Goal: Task Accomplishment & Management: Manage account settings

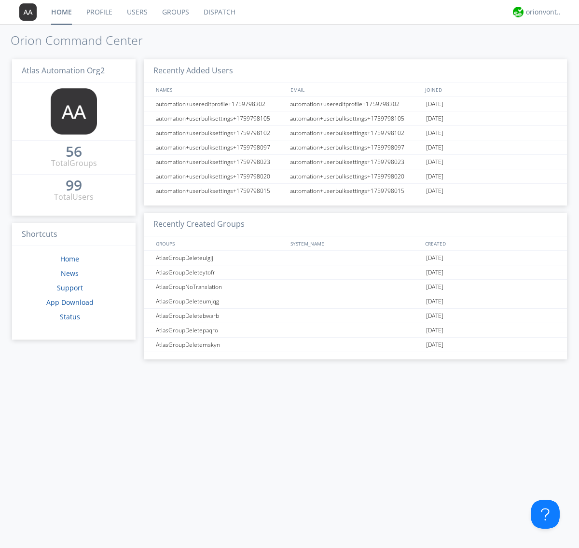
click at [175, 12] on link "Groups" at bounding box center [175, 12] width 41 height 24
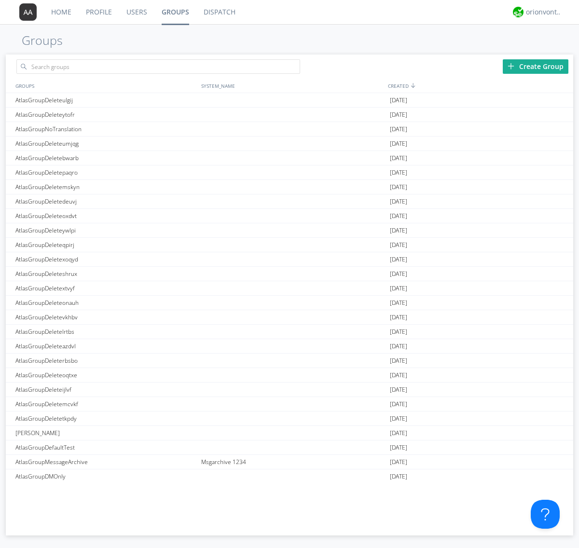
click at [175, 12] on link "Groups" at bounding box center [175, 12] width 42 height 24
click at [535, 66] on div "Create Group" at bounding box center [535, 66] width 66 height 14
click at [175, 12] on link "Groups" at bounding box center [175, 12] width 42 height 24
type input "AtlasGroupDeletexyzsa"
click at [136, 12] on link "Users" at bounding box center [136, 12] width 35 height 24
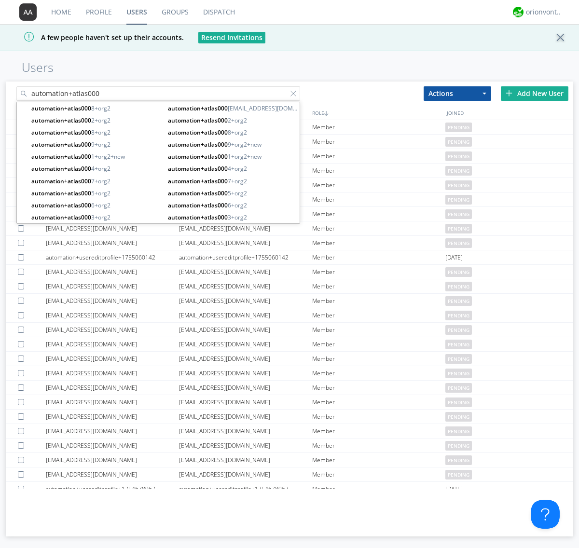
type input "automation+atlas000"
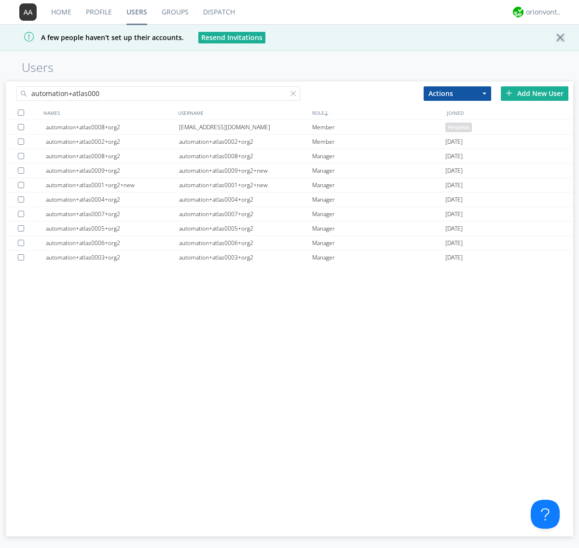
click at [21, 112] on div at bounding box center [21, 112] width 6 height 6
click at [457, 93] on button "Actions" at bounding box center [457, 93] width 68 height 14
click at [457, 109] on link "Add to Group" at bounding box center [457, 110] width 67 height 13
click at [136, 12] on link "Users" at bounding box center [136, 12] width 35 height 24
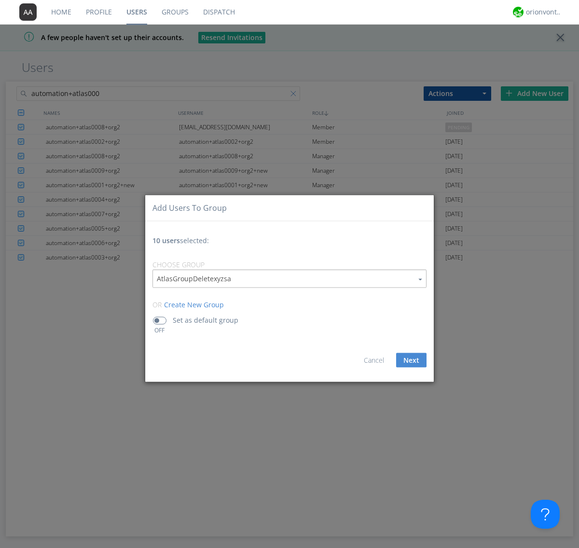
click at [295, 100] on div at bounding box center [295, 96] width 10 height 10
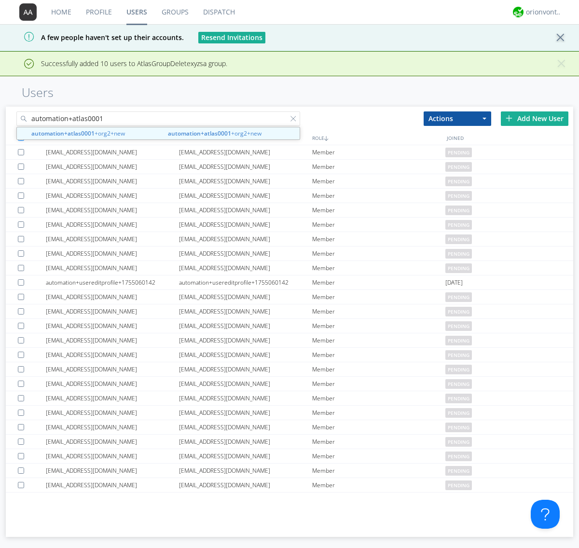
type input "automation+atlas0001"
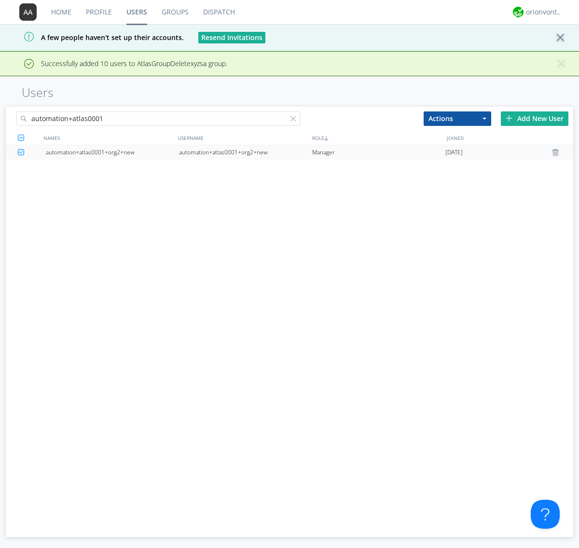
click at [245, 152] on div "automation+atlas0001+org2+new" at bounding box center [245, 152] width 133 height 14
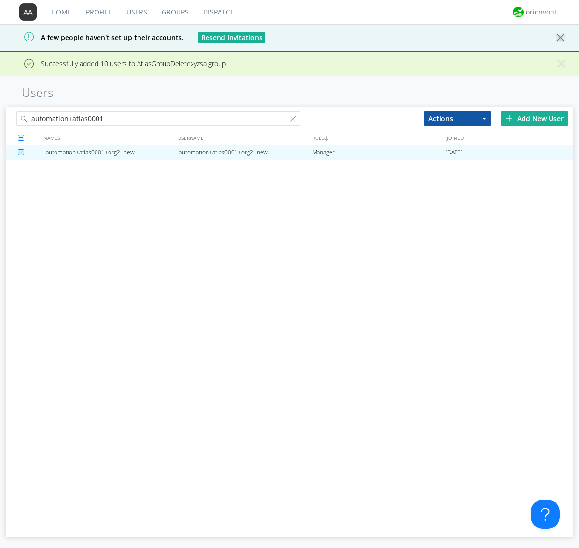
click at [174, 12] on link "Groups" at bounding box center [174, 12] width 41 height 24
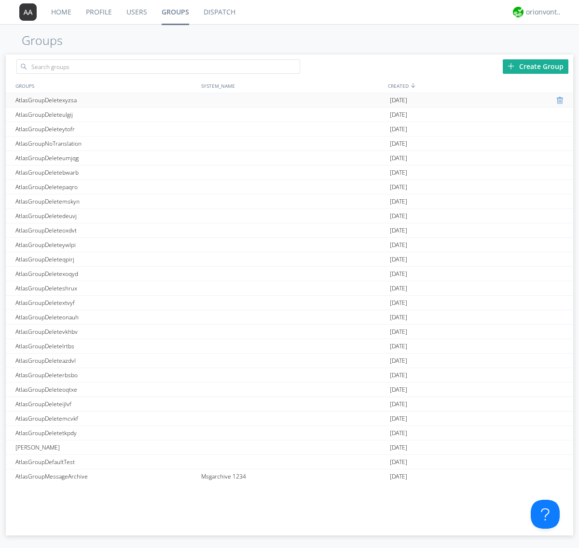
click at [556, 100] on div at bounding box center [561, 100] width 10 height 8
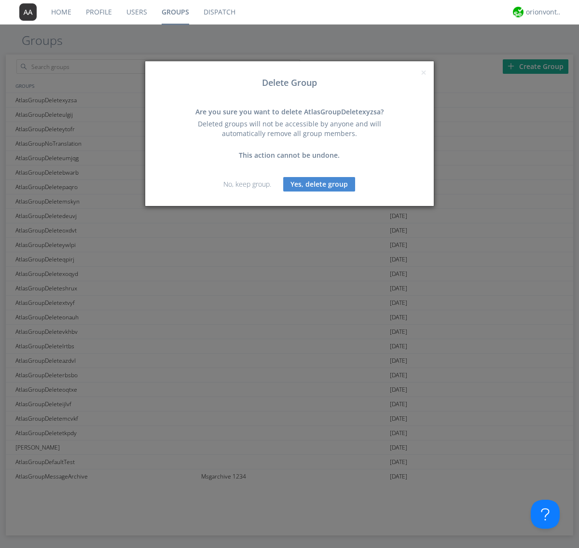
click at [319, 184] on button "Yes, delete group" at bounding box center [319, 184] width 72 height 14
